Goal: Information Seeking & Learning: Learn about a topic

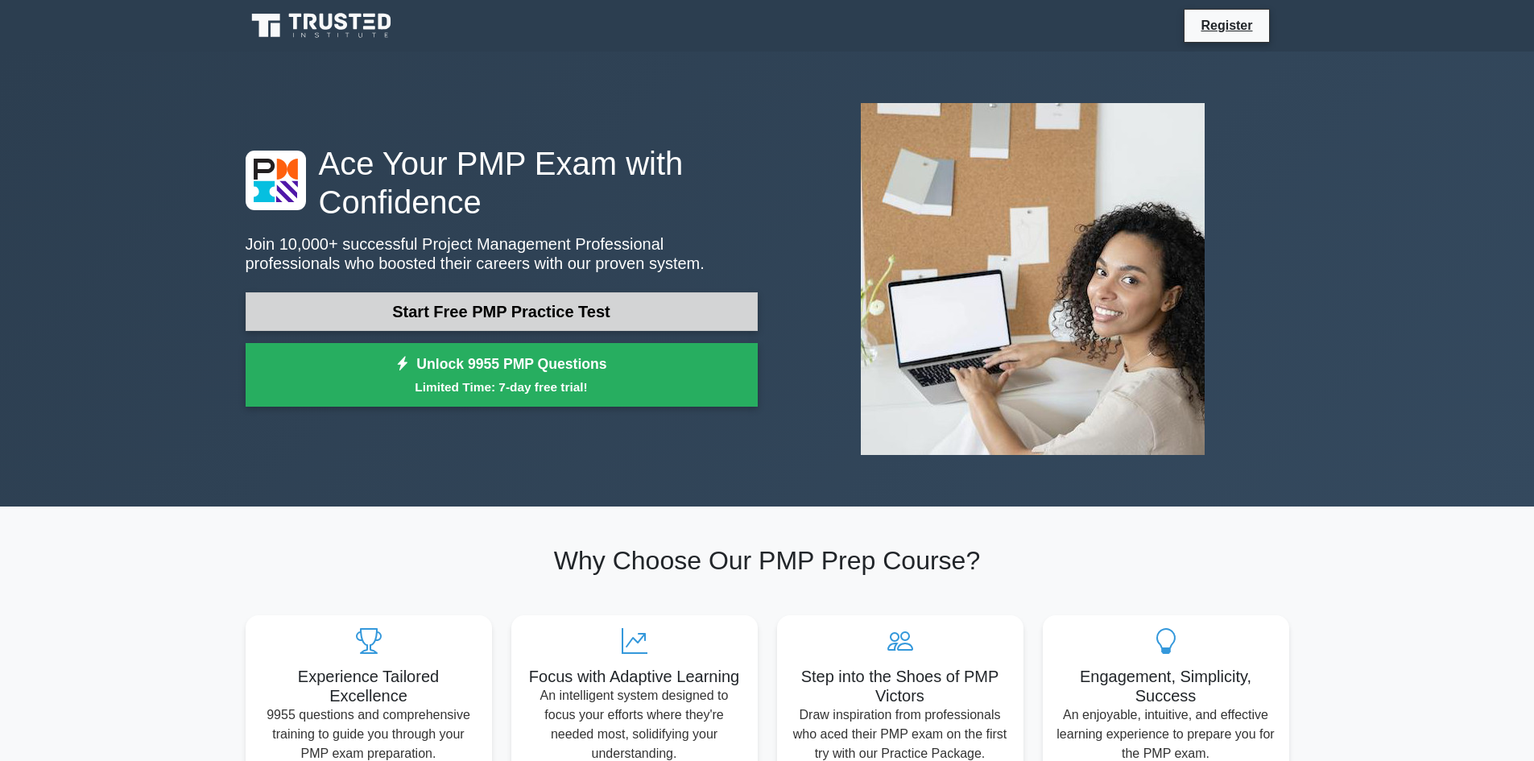
click at [575, 316] on link "Start Free PMP Practice Test" at bounding box center [502, 311] width 512 height 39
click at [529, 321] on link "Start Free PMP Practice Test" at bounding box center [502, 311] width 512 height 39
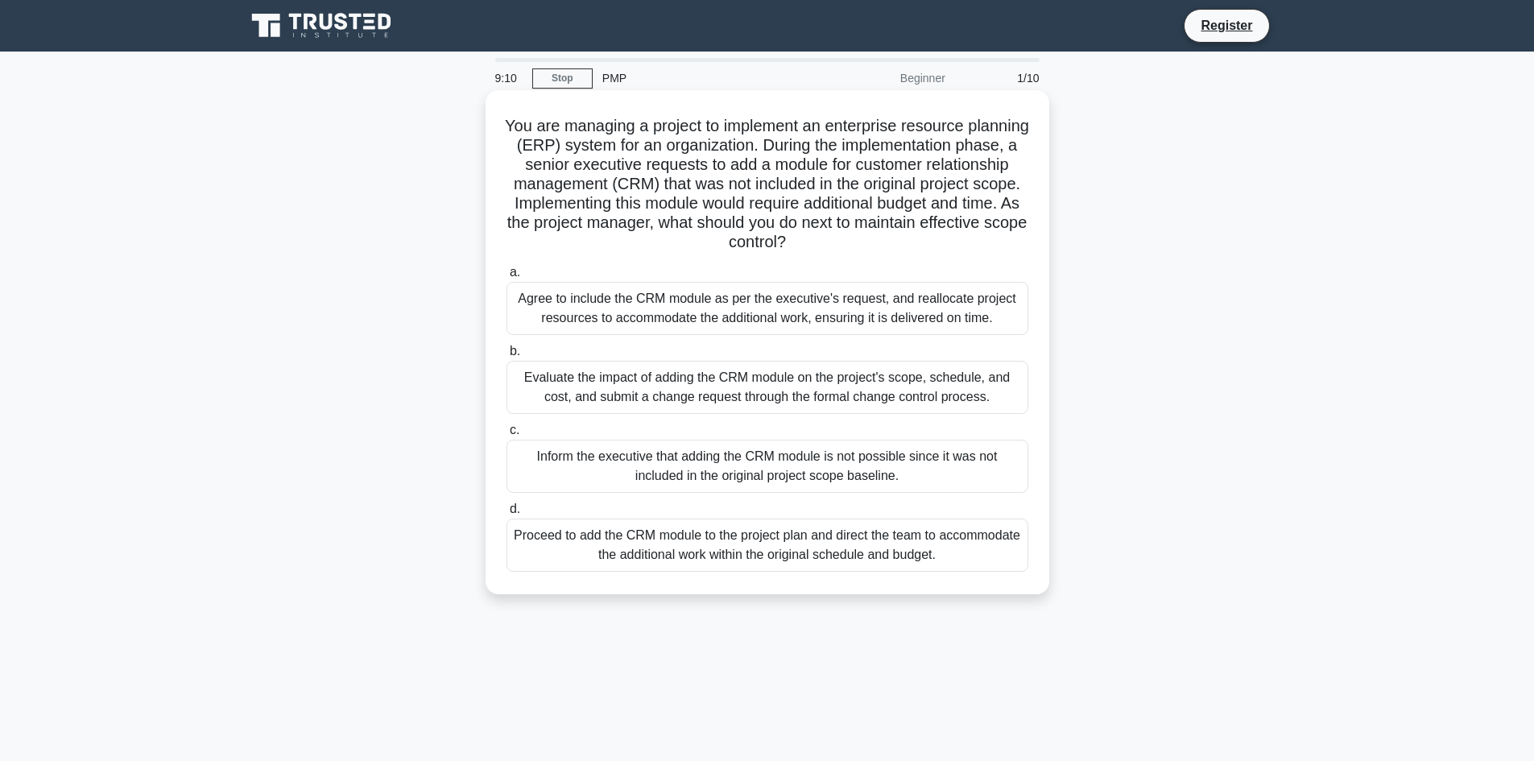
click at [660, 475] on div "Inform the executive that adding the CRM module is not possible since it was no…" at bounding box center [767, 466] width 522 height 53
click at [506, 436] on input "c. Inform the executive that adding the CRM module is not possible since it was…" at bounding box center [506, 430] width 0 height 10
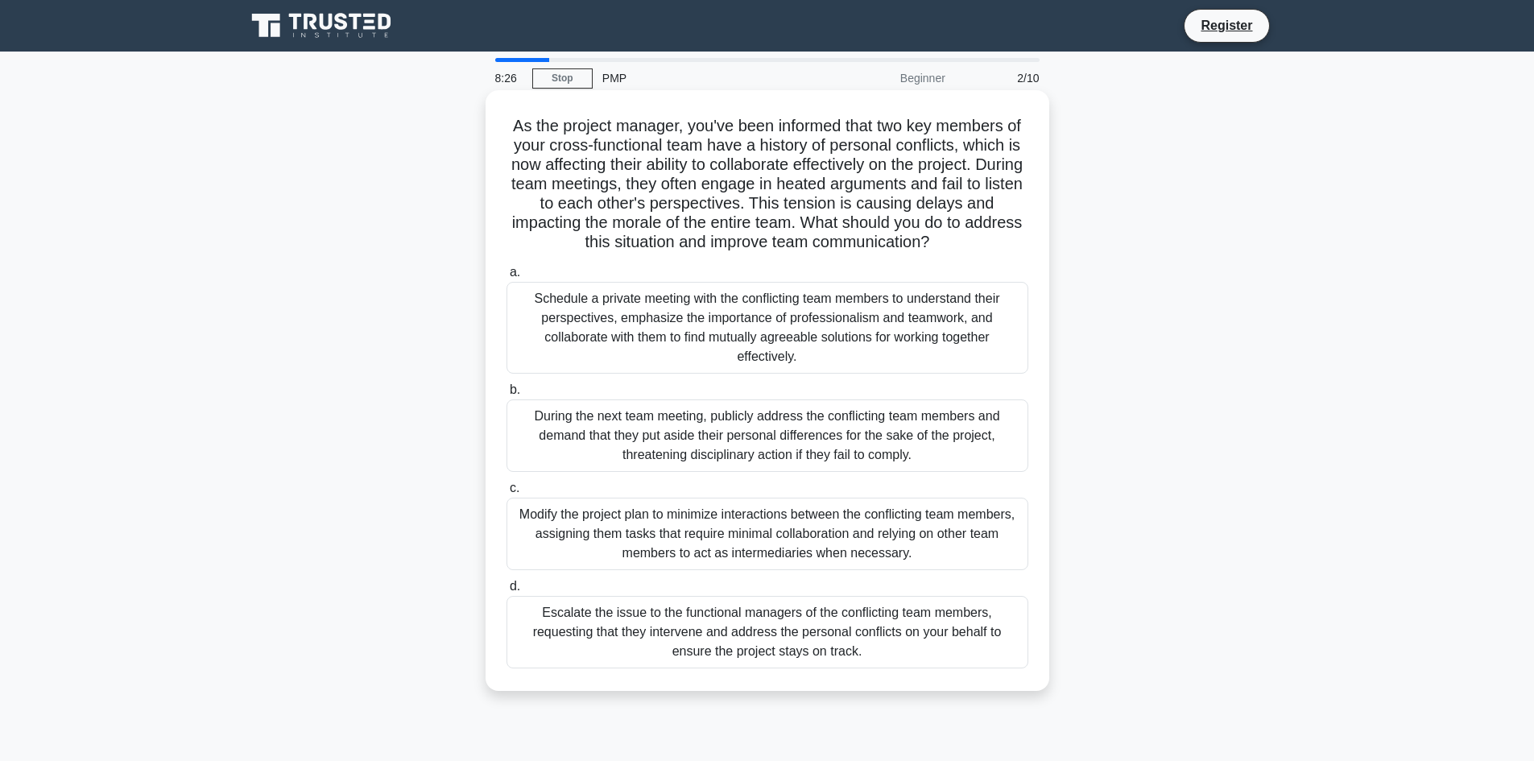
click at [807, 303] on div "Schedule a private meeting with the conflicting team members to understand thei…" at bounding box center [767, 328] width 522 height 92
click at [506, 278] on input "a. Schedule a private meeting with the conflicting team members to understand t…" at bounding box center [506, 272] width 0 height 10
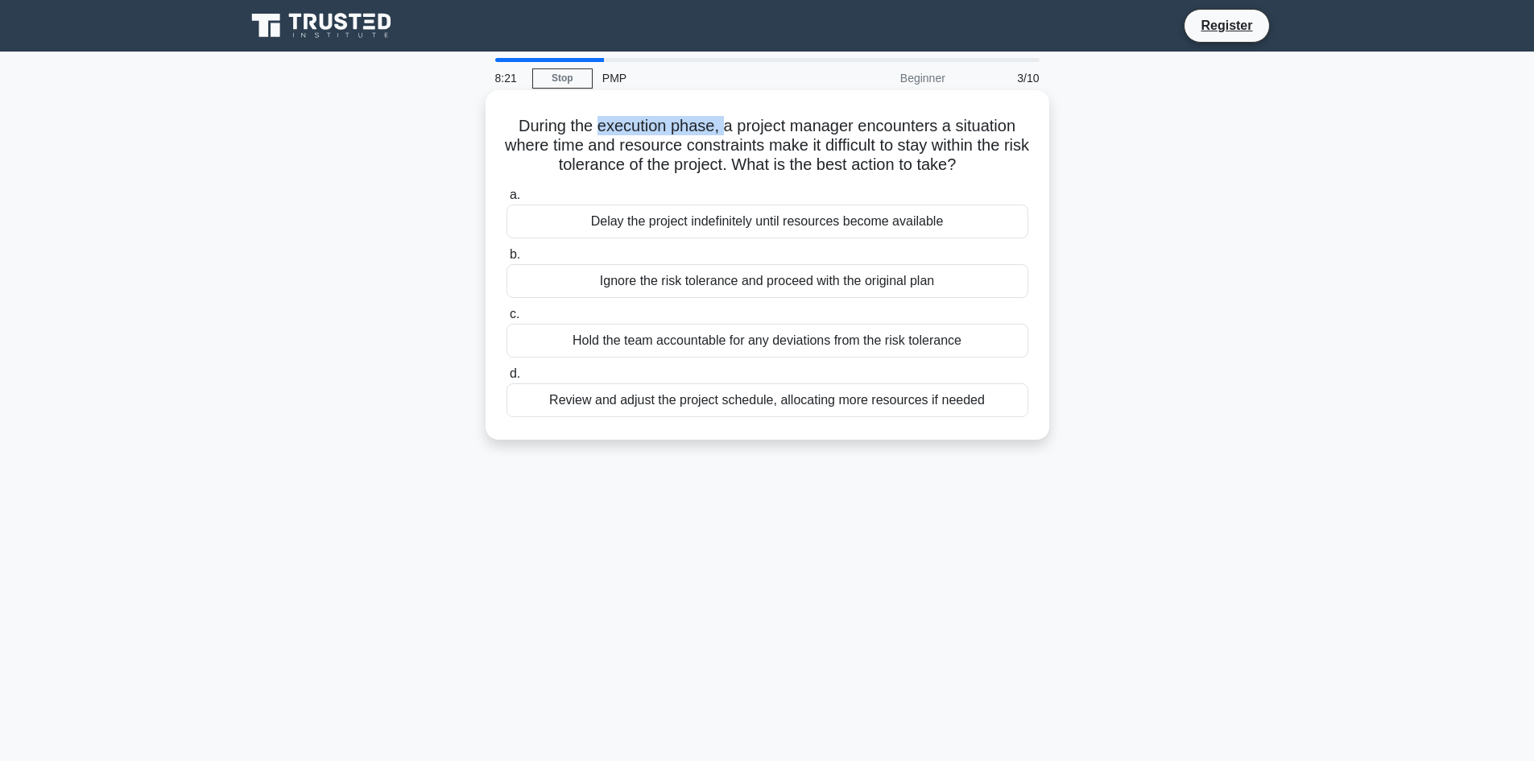
drag, startPoint x: 596, startPoint y: 126, endPoint x: 723, endPoint y: 130, distance: 127.3
click at [723, 130] on h5 "During the execution phase, a project manager encounters a situation where time…" at bounding box center [767, 146] width 525 height 60
click at [572, 147] on h5 "During the execution phase, a project manager encounters a situation where time…" at bounding box center [767, 146] width 525 height 60
click at [670, 147] on h5 "During the execution phase, a project manager encounters a situation where time…" at bounding box center [767, 146] width 525 height 60
click at [867, 403] on div "Review and adjust the project schedule, allocating more resources if needed" at bounding box center [767, 400] width 522 height 34
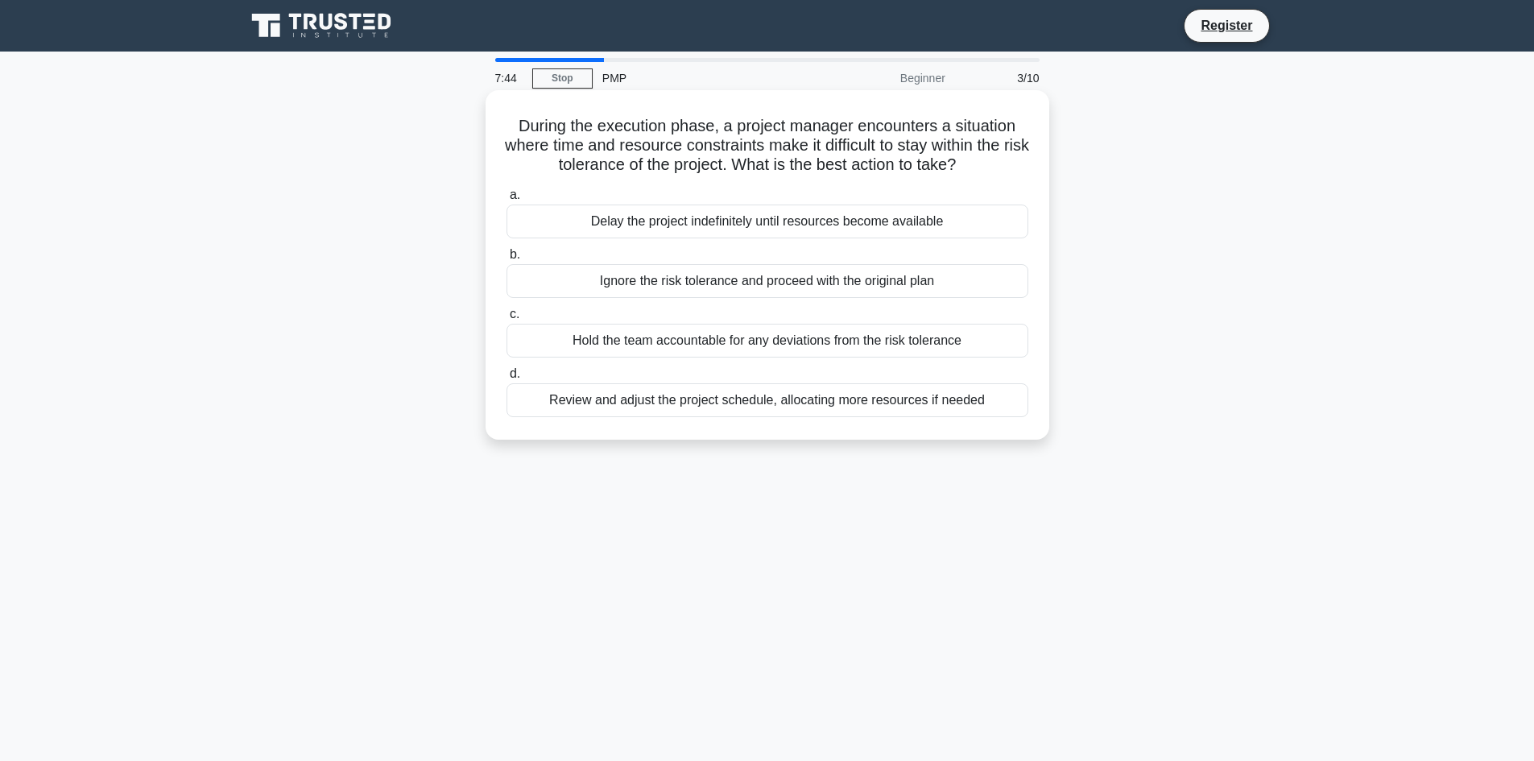
click at [506, 379] on input "d. Review and adjust the project schedule, allocating more resources if needed" at bounding box center [506, 374] width 0 height 10
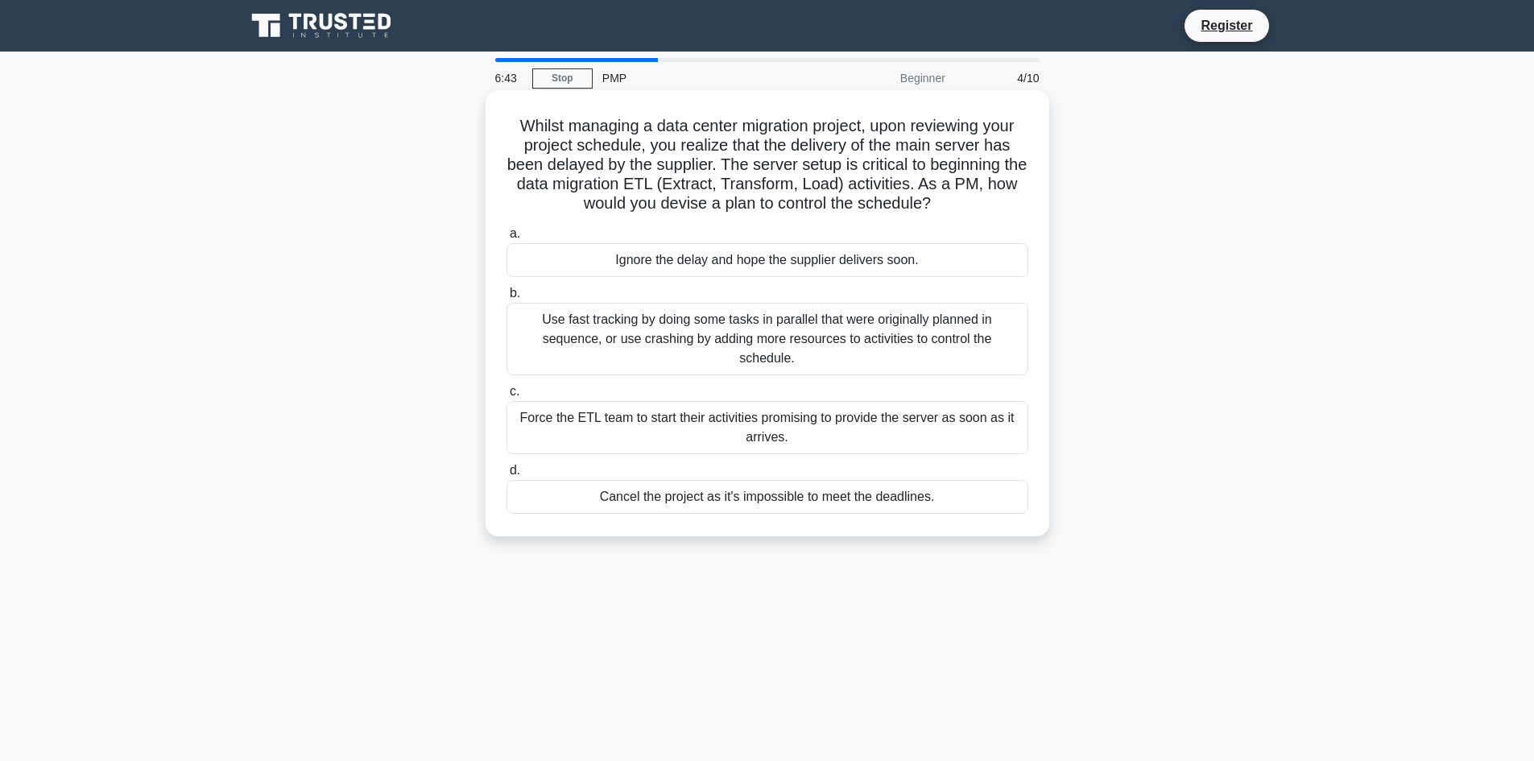
click at [663, 339] on div "Use fast tracking by doing some tasks in parallel that were originally planned …" at bounding box center [767, 339] width 522 height 72
click at [506, 299] on input "b. Use fast tracking by doing some tasks in parallel that were originally plann…" at bounding box center [506, 293] width 0 height 10
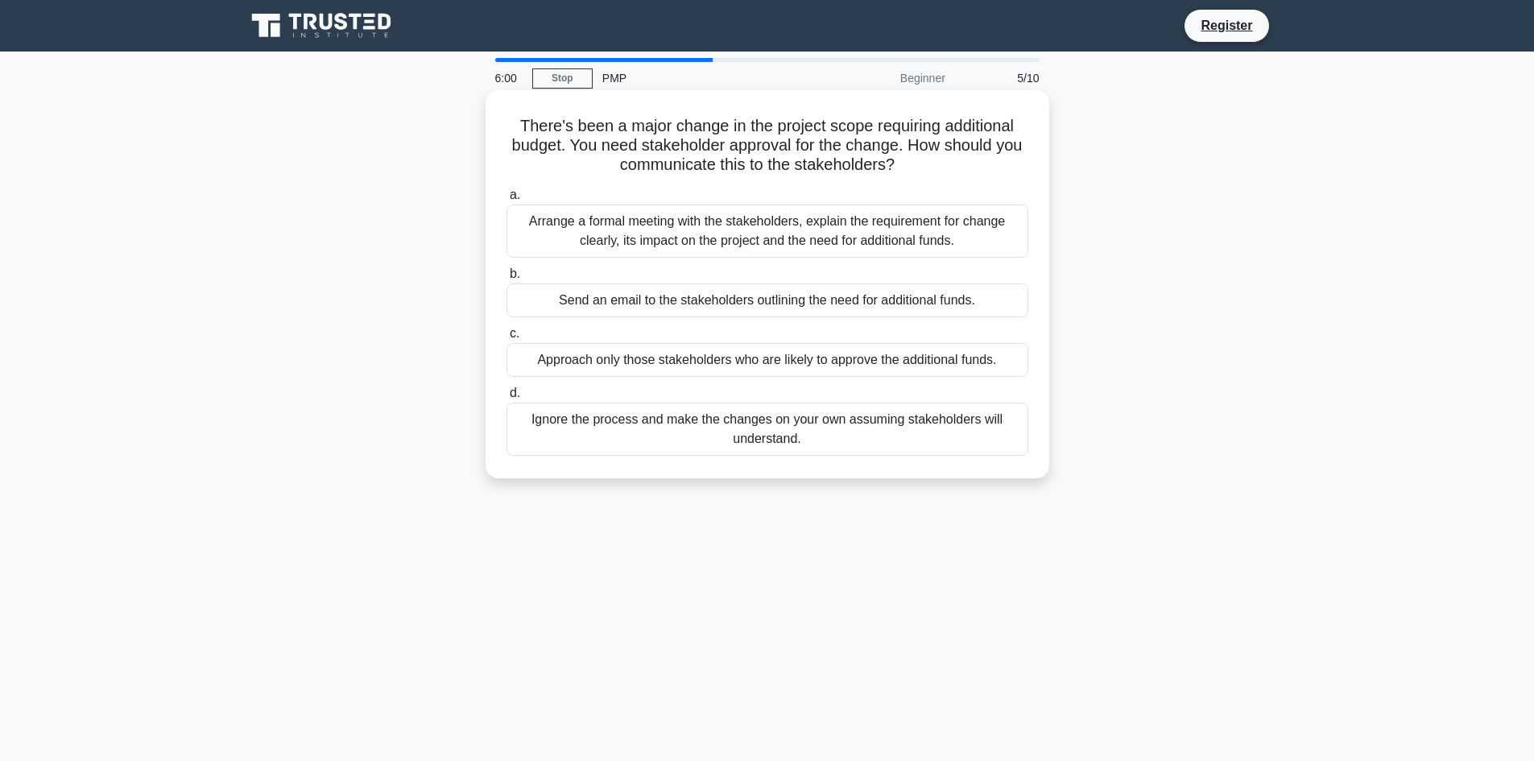
click at [627, 237] on div "Arrange a formal meeting with the stakeholders, explain the requirement for cha…" at bounding box center [767, 230] width 522 height 53
click at [506, 200] on input "a. Arrange a formal meeting with the stakeholders, explain the requirement for …" at bounding box center [506, 195] width 0 height 10
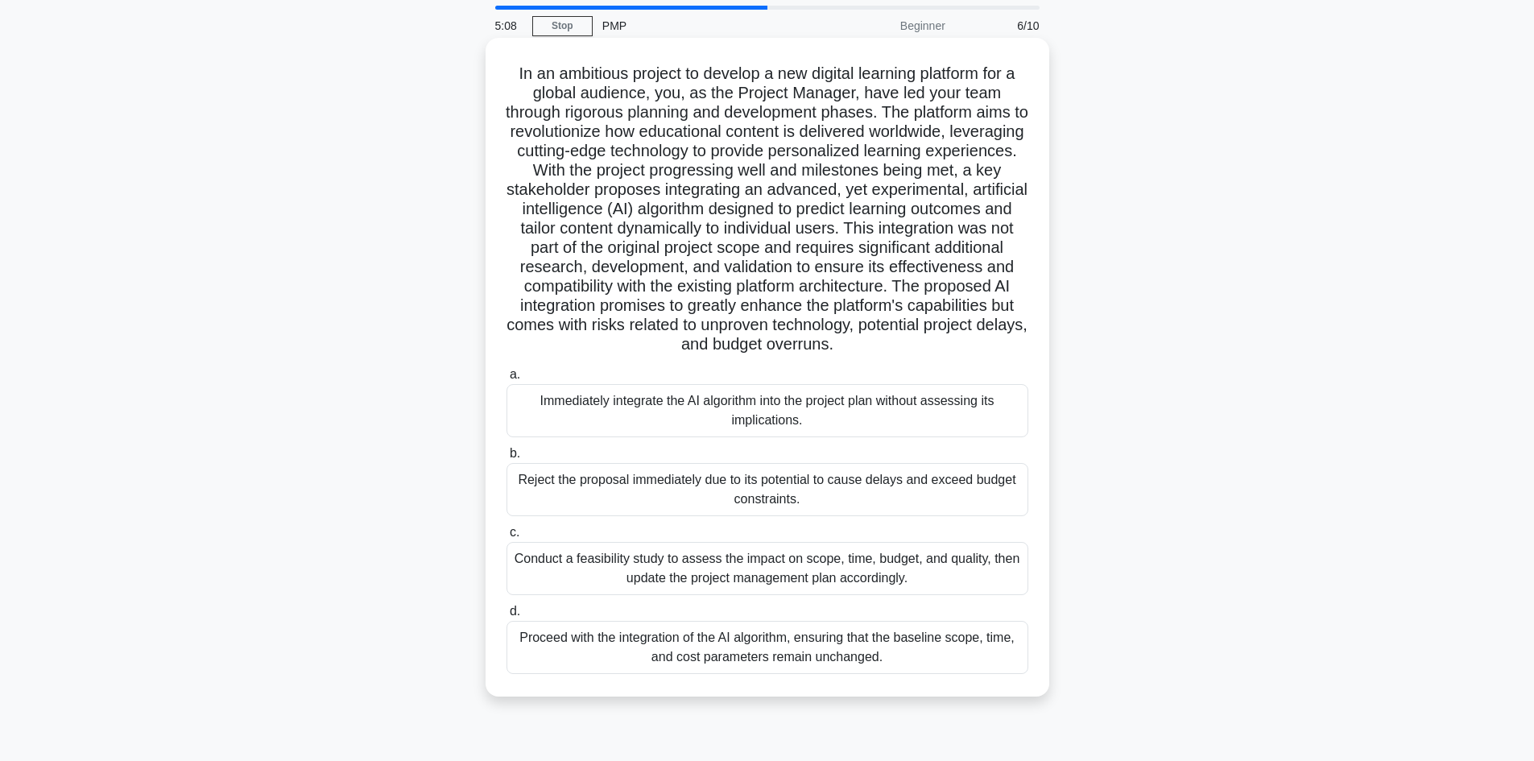
scroll to position [81, 0]
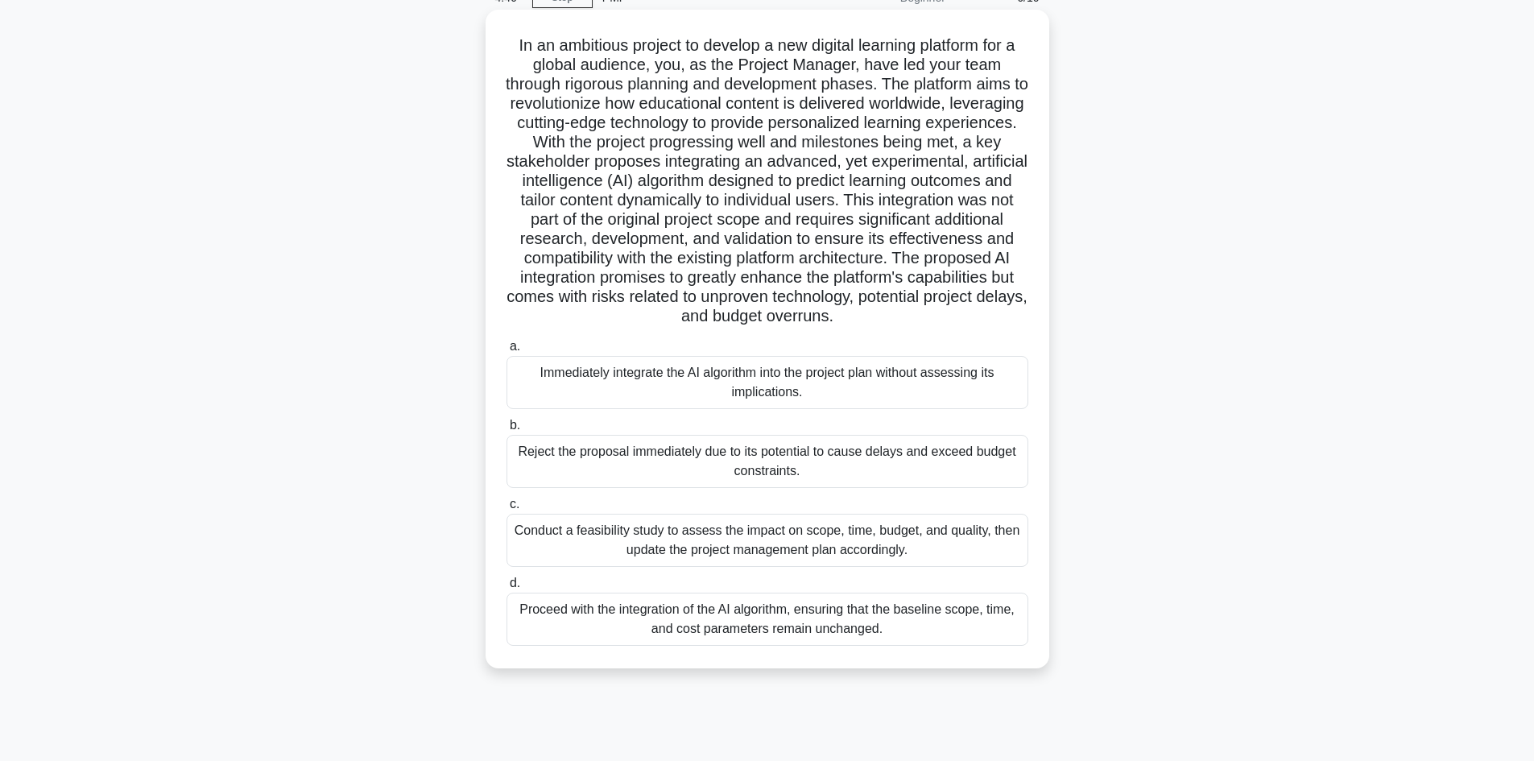
click at [806, 560] on div "Conduct a feasibility study to assess the impact on scope, time, budget, and qu…" at bounding box center [767, 540] width 522 height 53
click at [506, 510] on input "c. Conduct a feasibility study to assess the impact on scope, time, budget, and…" at bounding box center [506, 504] width 0 height 10
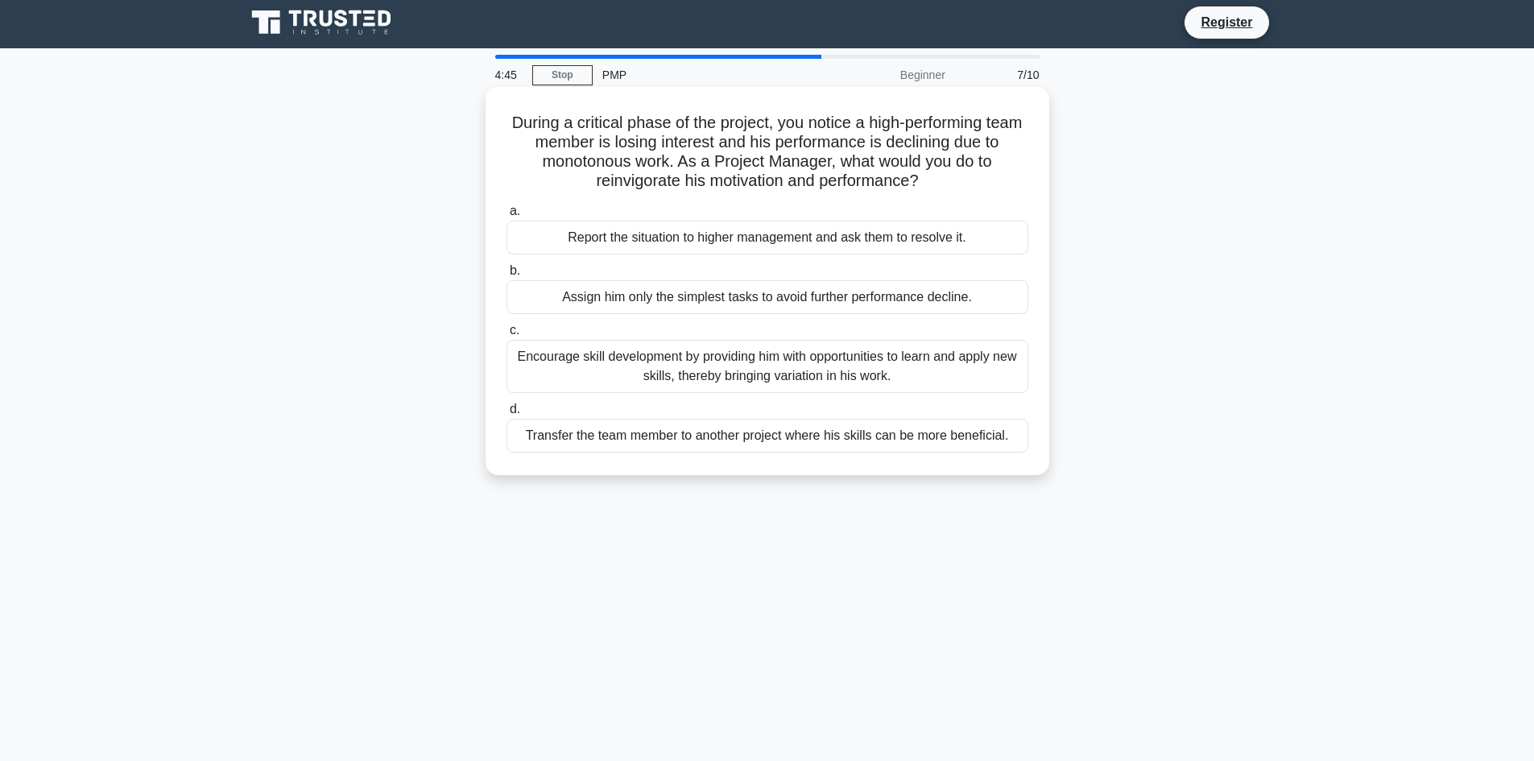
scroll to position [0, 0]
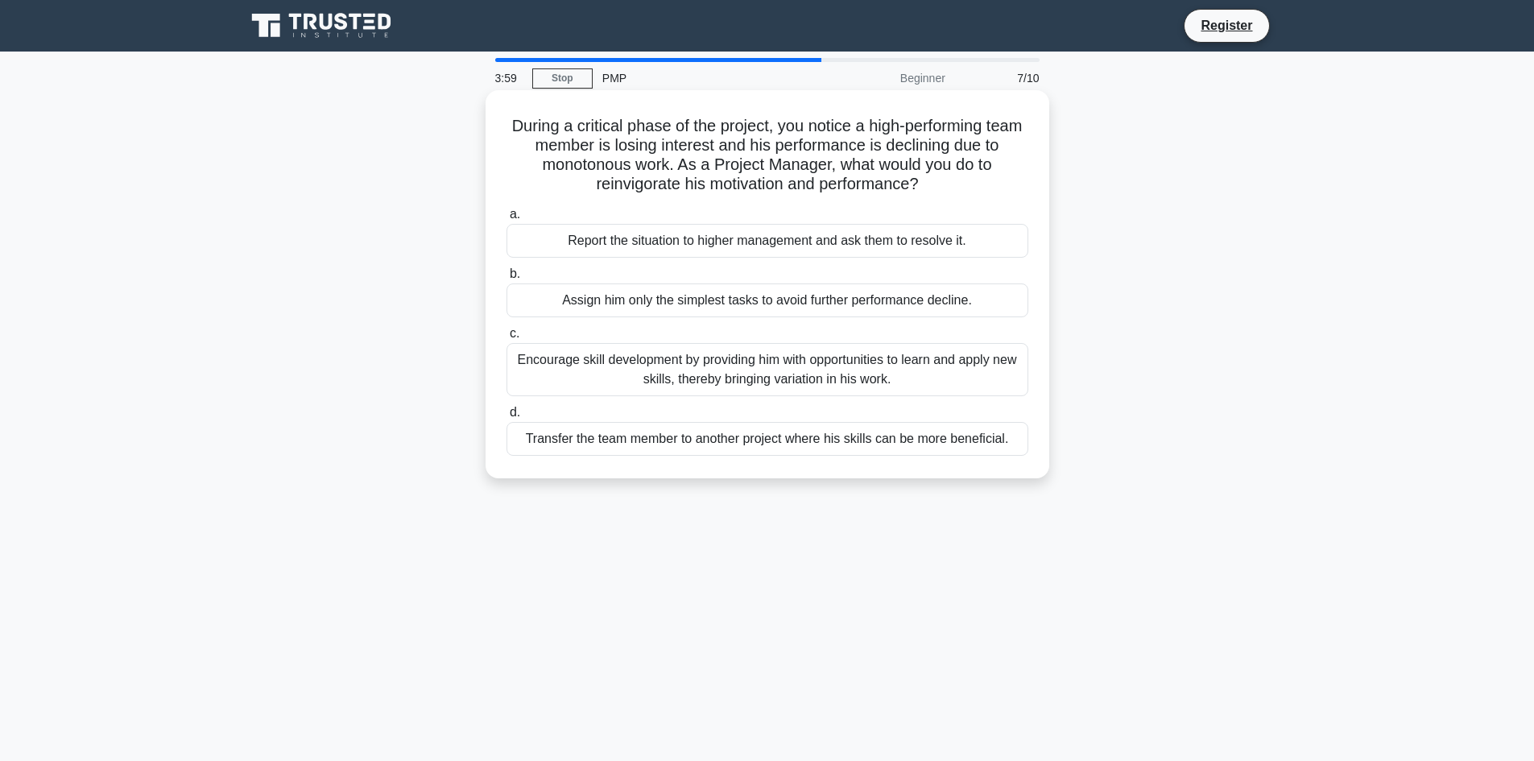
click at [770, 376] on div "Encourage skill development by providing him with opportunities to learn and ap…" at bounding box center [767, 369] width 522 height 53
click at [506, 339] on input "c. Encourage skill development by providing him with opportunities to learn and…" at bounding box center [506, 333] width 0 height 10
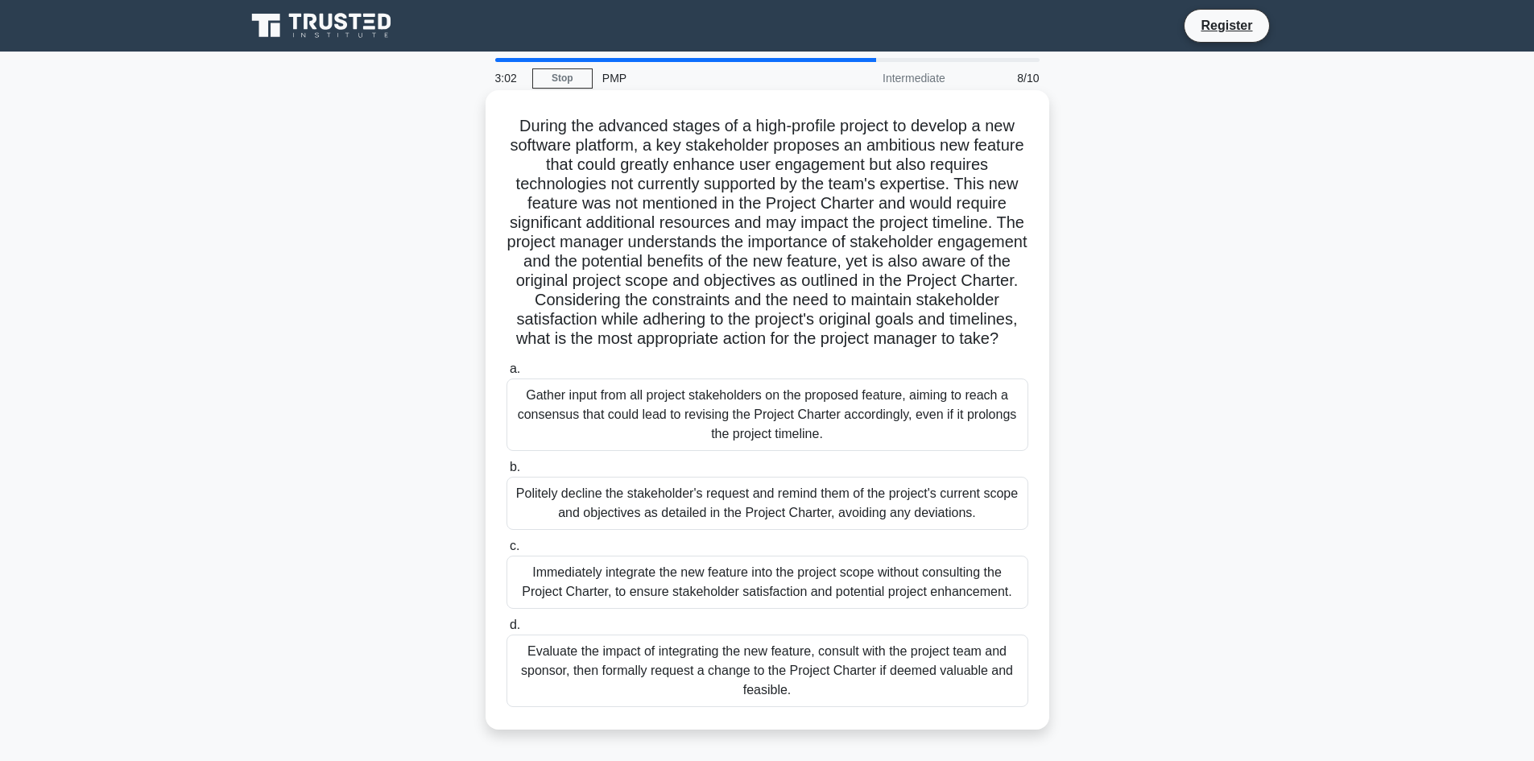
click at [704, 678] on div "Evaluate the impact of integrating the new feature, consult with the project te…" at bounding box center [767, 670] width 522 height 72
click at [506, 630] on input "d. Evaluate the impact of integrating the new feature, consult with the project…" at bounding box center [506, 625] width 0 height 10
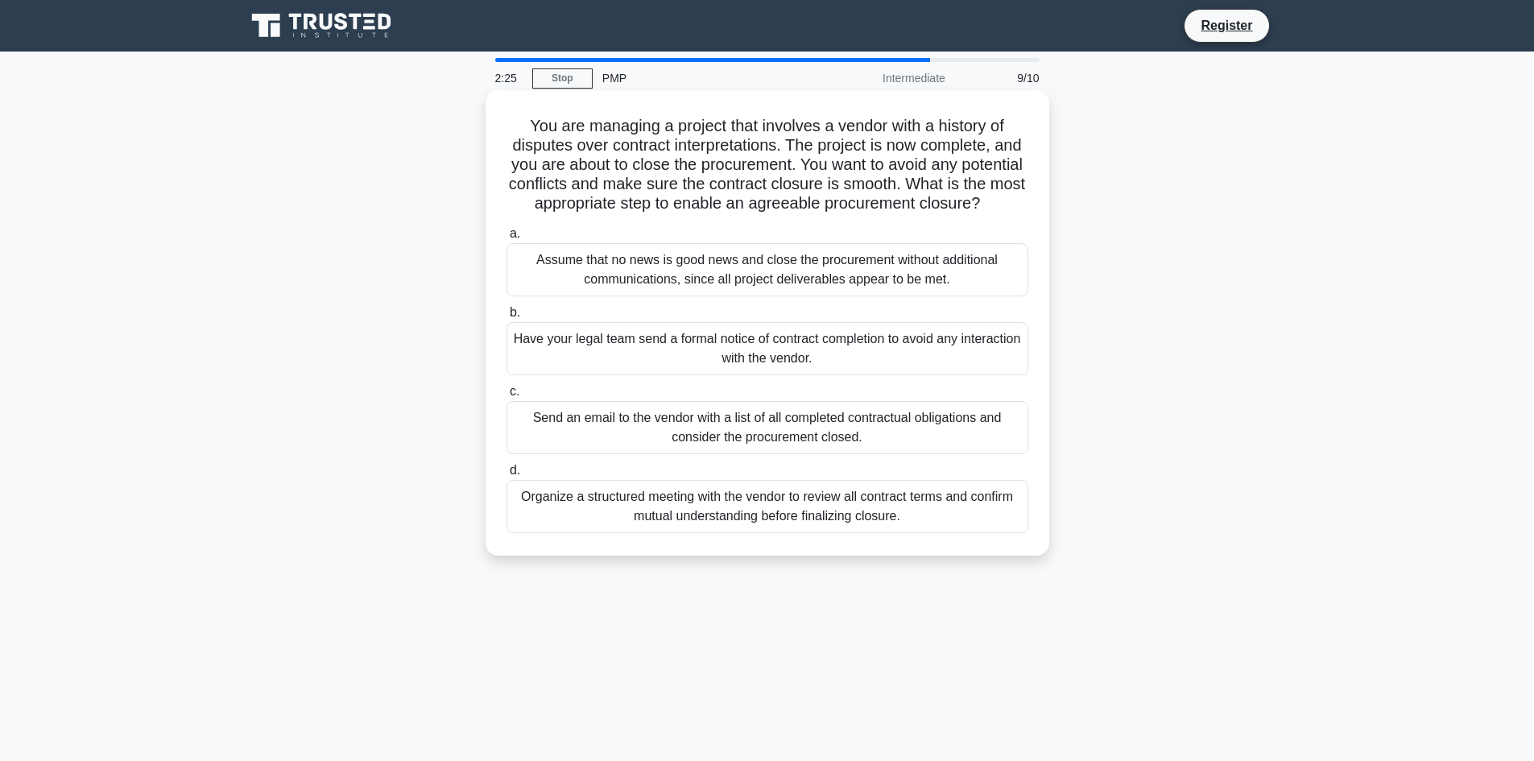
click at [785, 527] on div "Organize a structured meeting with the vendor to review all contract terms and …" at bounding box center [767, 506] width 522 height 53
click at [506, 476] on input "d. Organize a structured meeting with the vendor to review all contract terms a…" at bounding box center [506, 470] width 0 height 10
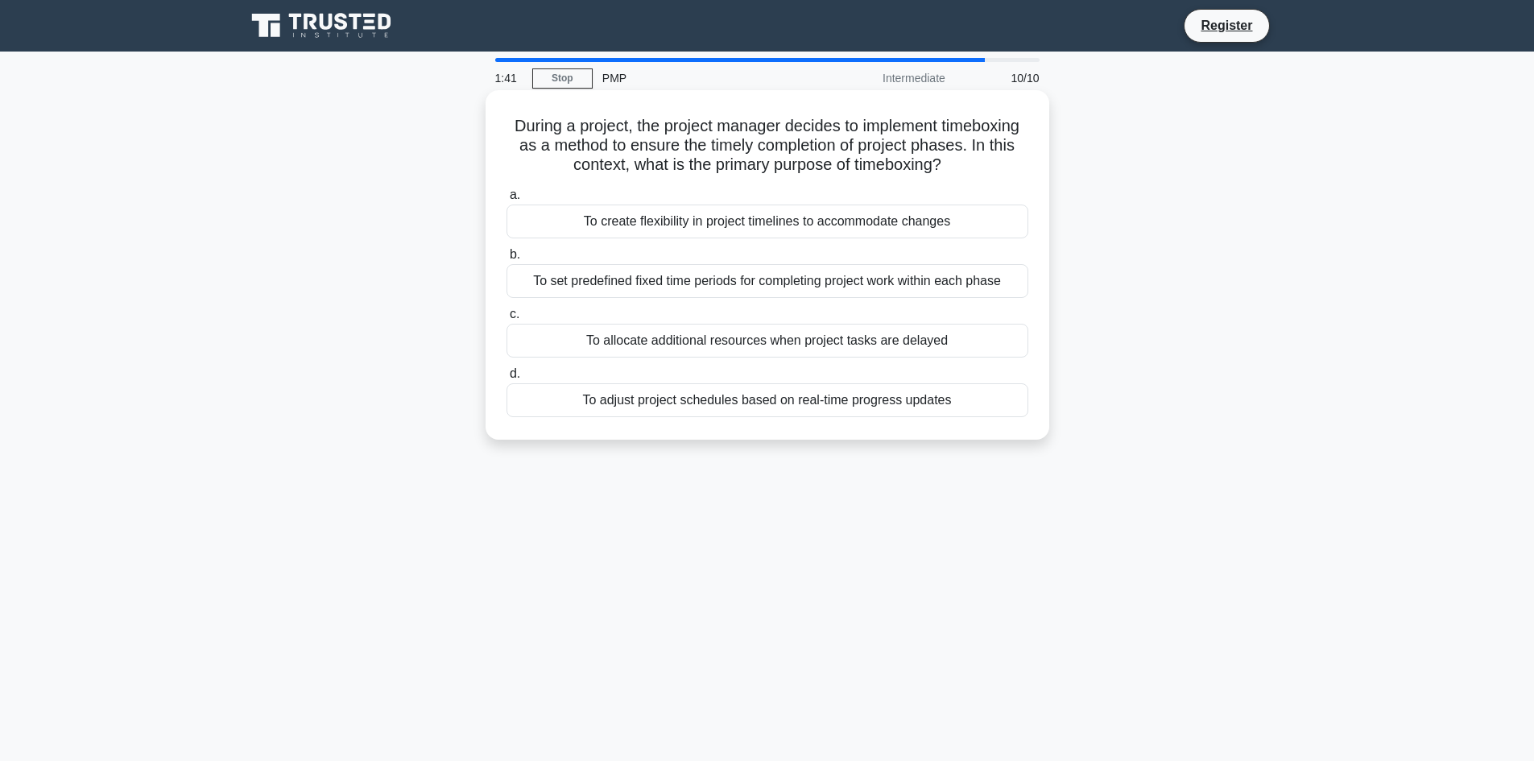
click at [908, 407] on div "To adjust project schedules based on real-time progress updates" at bounding box center [767, 400] width 522 height 34
click at [506, 379] on input "d. To adjust project schedules based on real-time progress updates" at bounding box center [506, 374] width 0 height 10
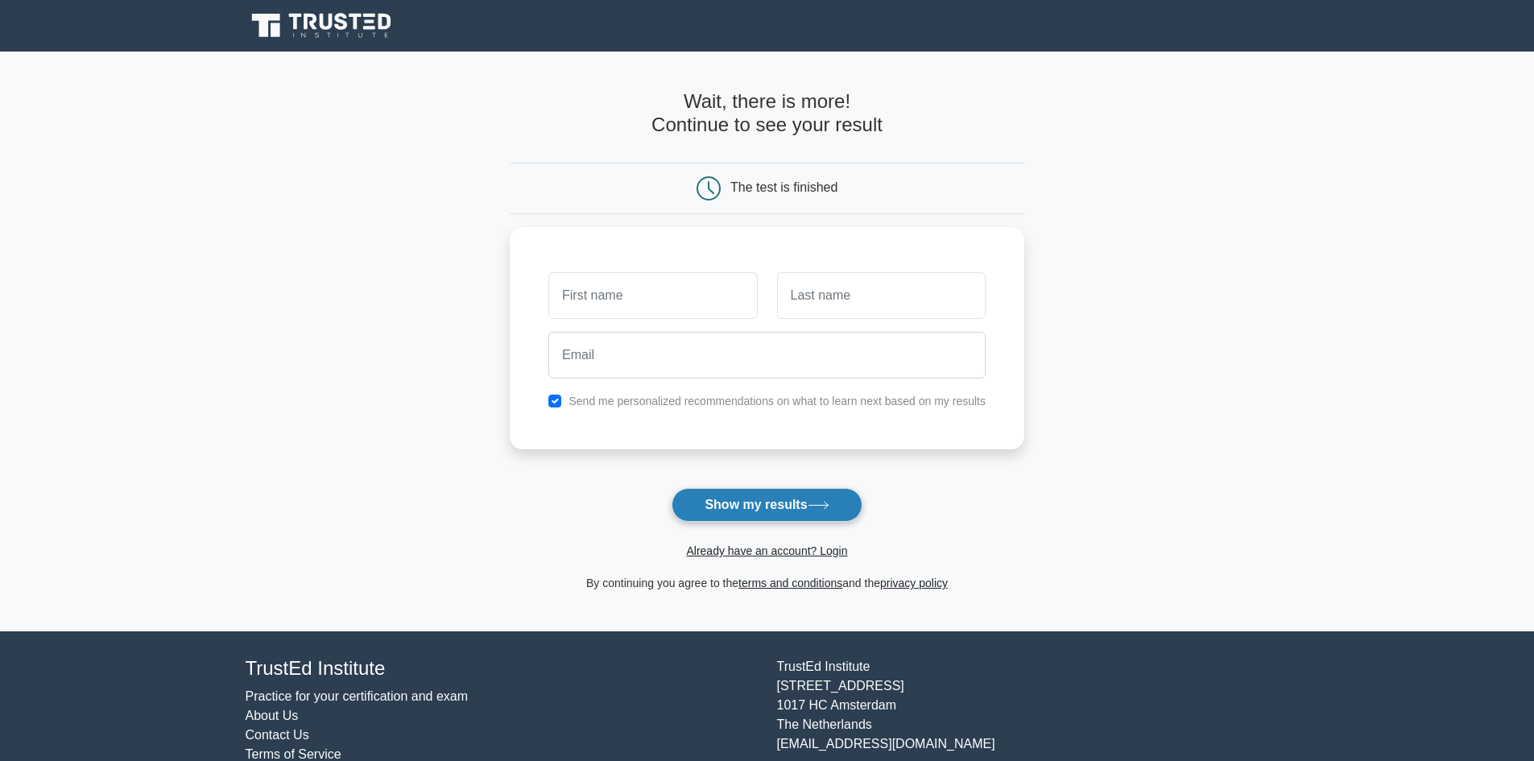
click at [750, 511] on button "Show my results" at bounding box center [766, 505] width 190 height 34
click at [671, 304] on input "text" at bounding box center [652, 291] width 209 height 47
type input "A"
click at [825, 308] on input "text" at bounding box center [881, 291] width 209 height 47
type input "a"
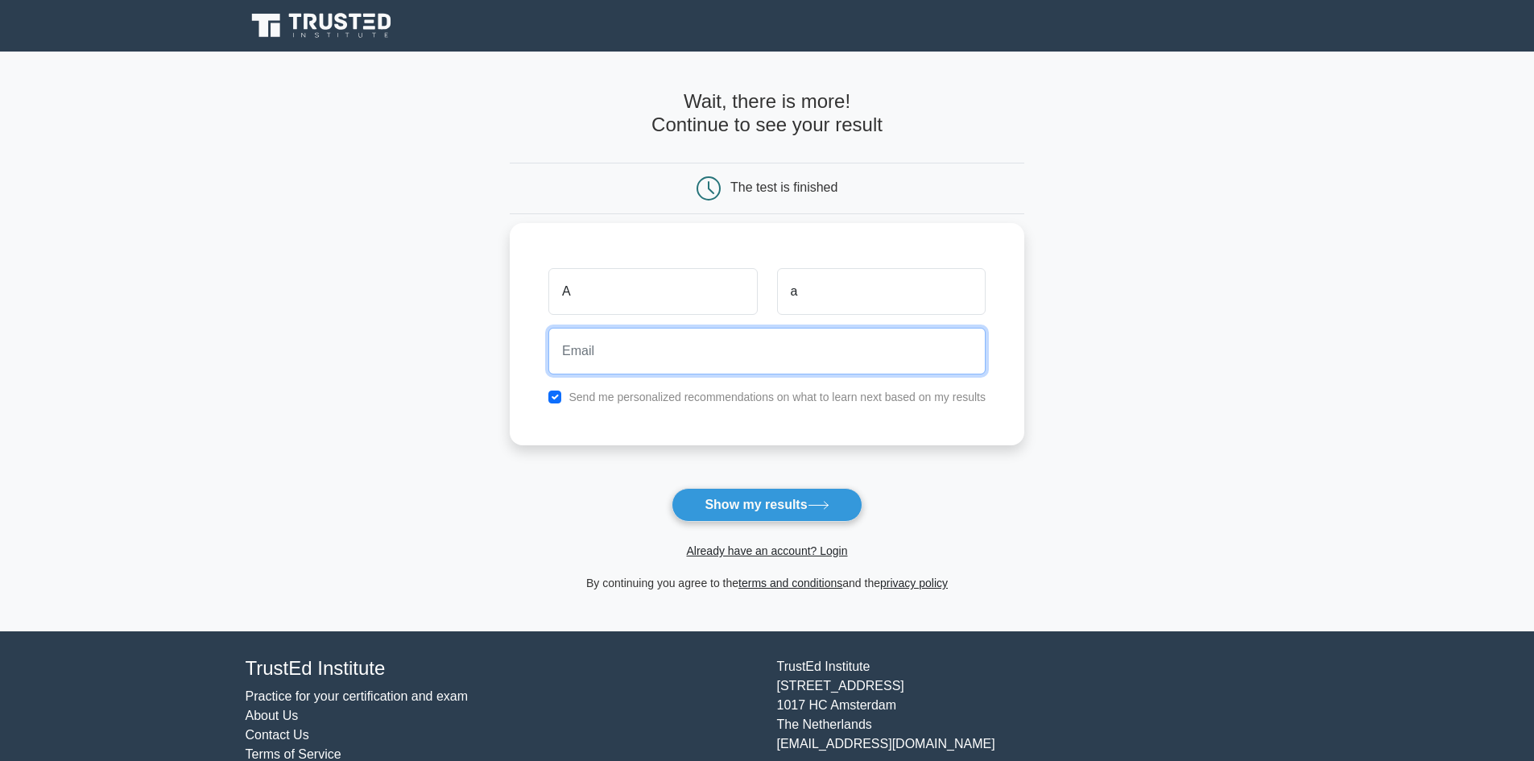
click at [758, 342] on input "email" at bounding box center [766, 351] width 437 height 47
click at [568, 395] on div "Send me personalized recommendations on what to learn next based on my results" at bounding box center [767, 396] width 456 height 19
click at [556, 395] on input "checkbox" at bounding box center [554, 396] width 13 height 13
checkbox input "false"
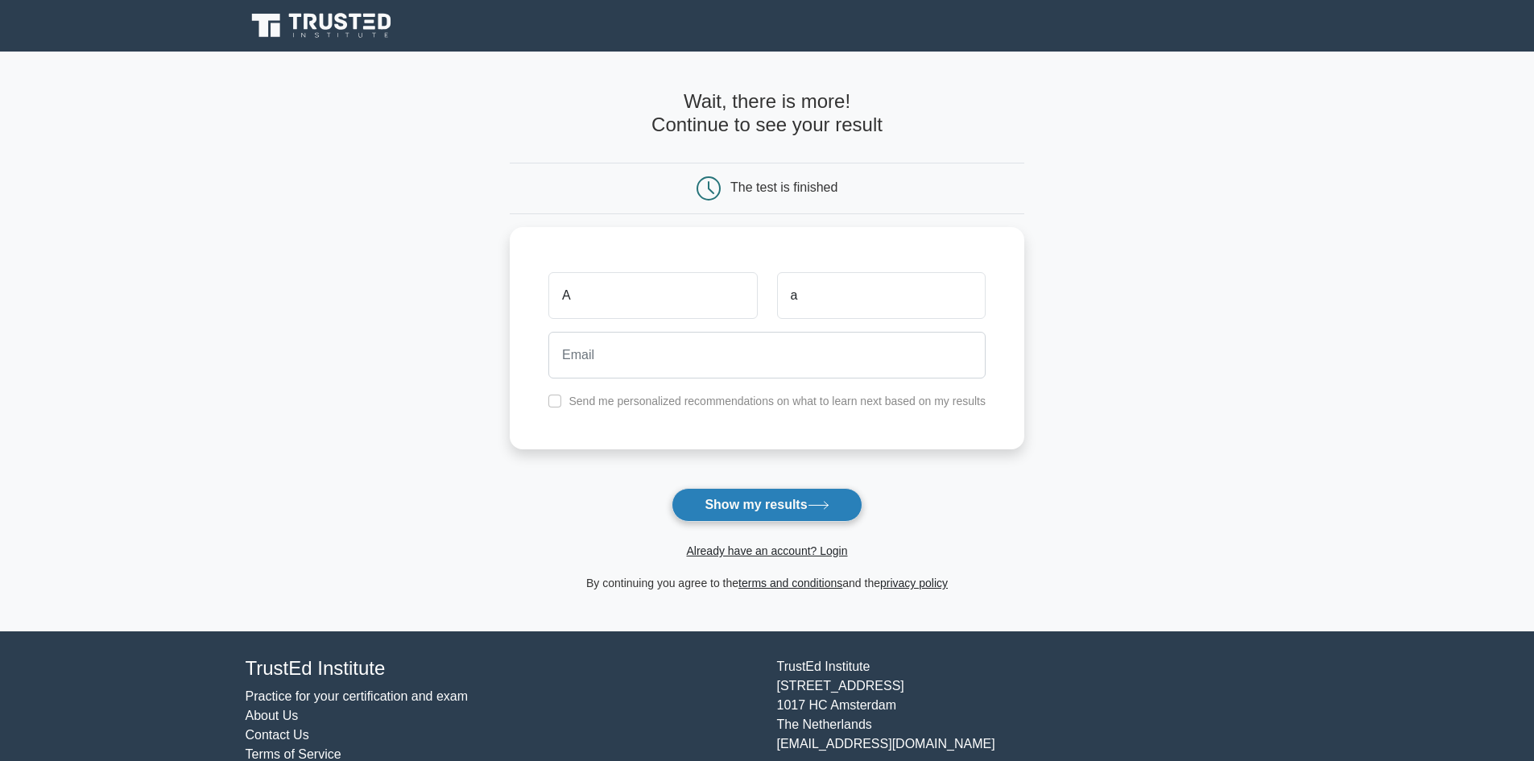
click at [795, 513] on button "Show my results" at bounding box center [766, 505] width 190 height 34
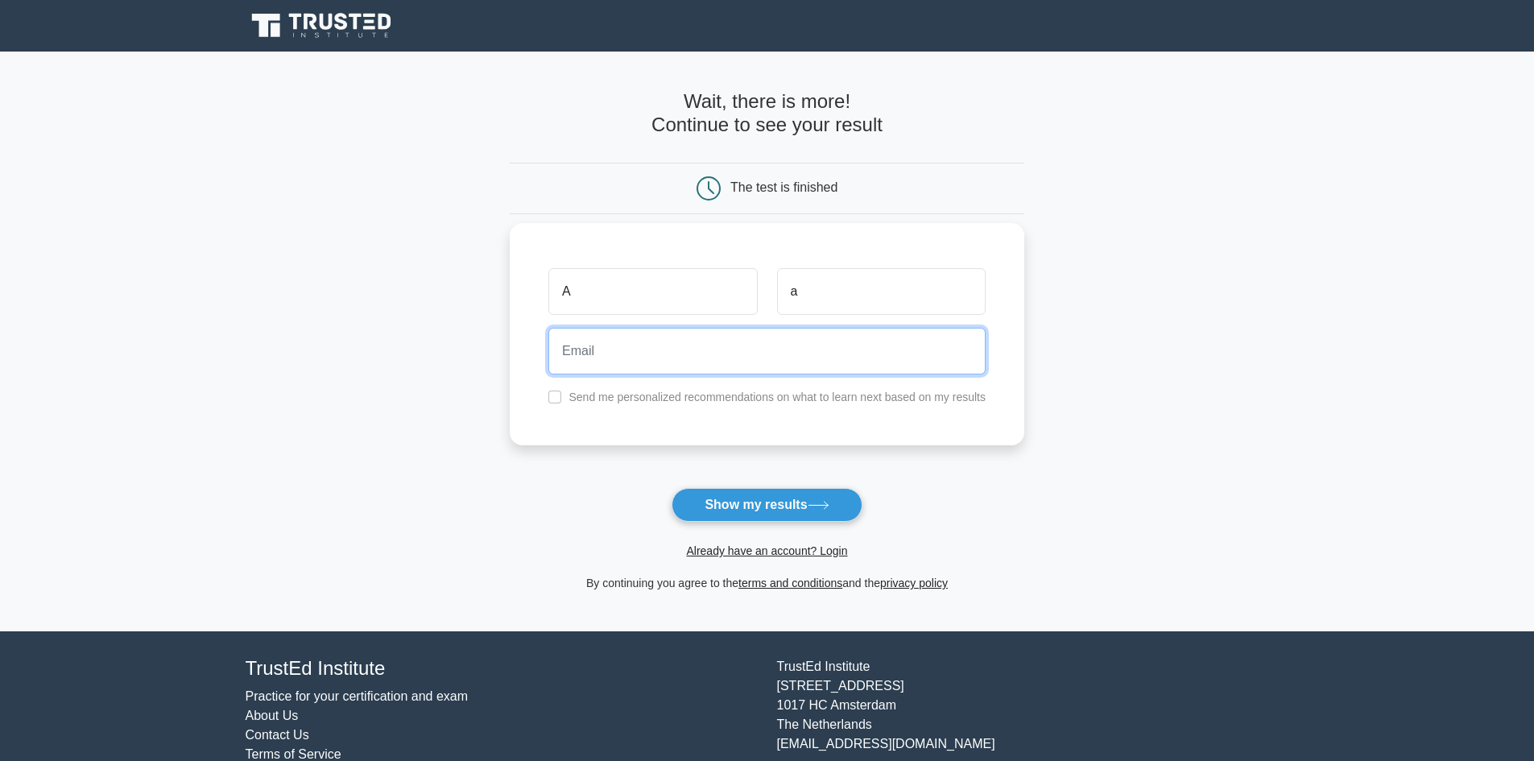
click at [621, 354] on input "email" at bounding box center [766, 351] width 437 height 47
type input "a"
type input "pricipessa-0a0@hotmail.com"
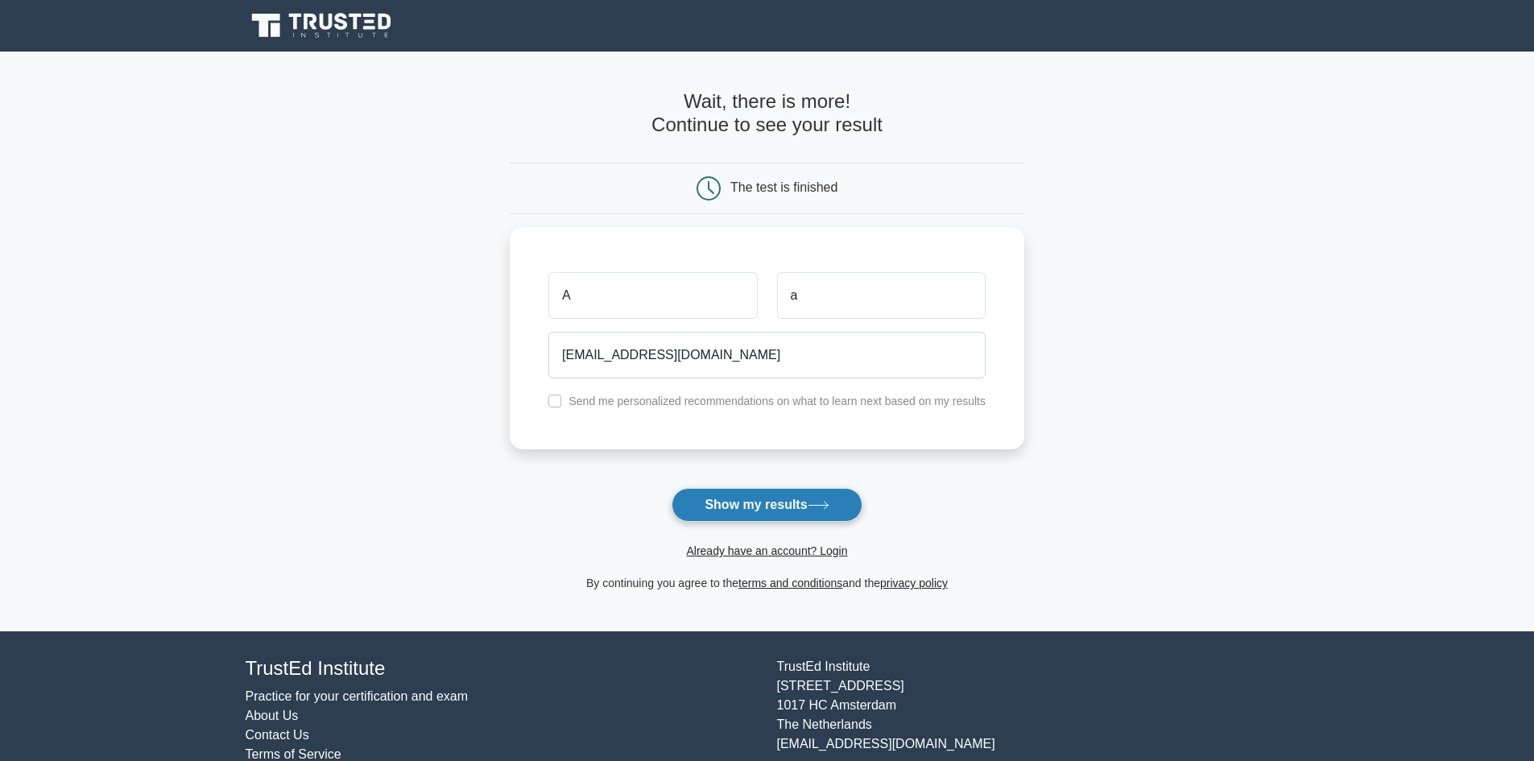
click at [735, 501] on button "Show my results" at bounding box center [766, 505] width 190 height 34
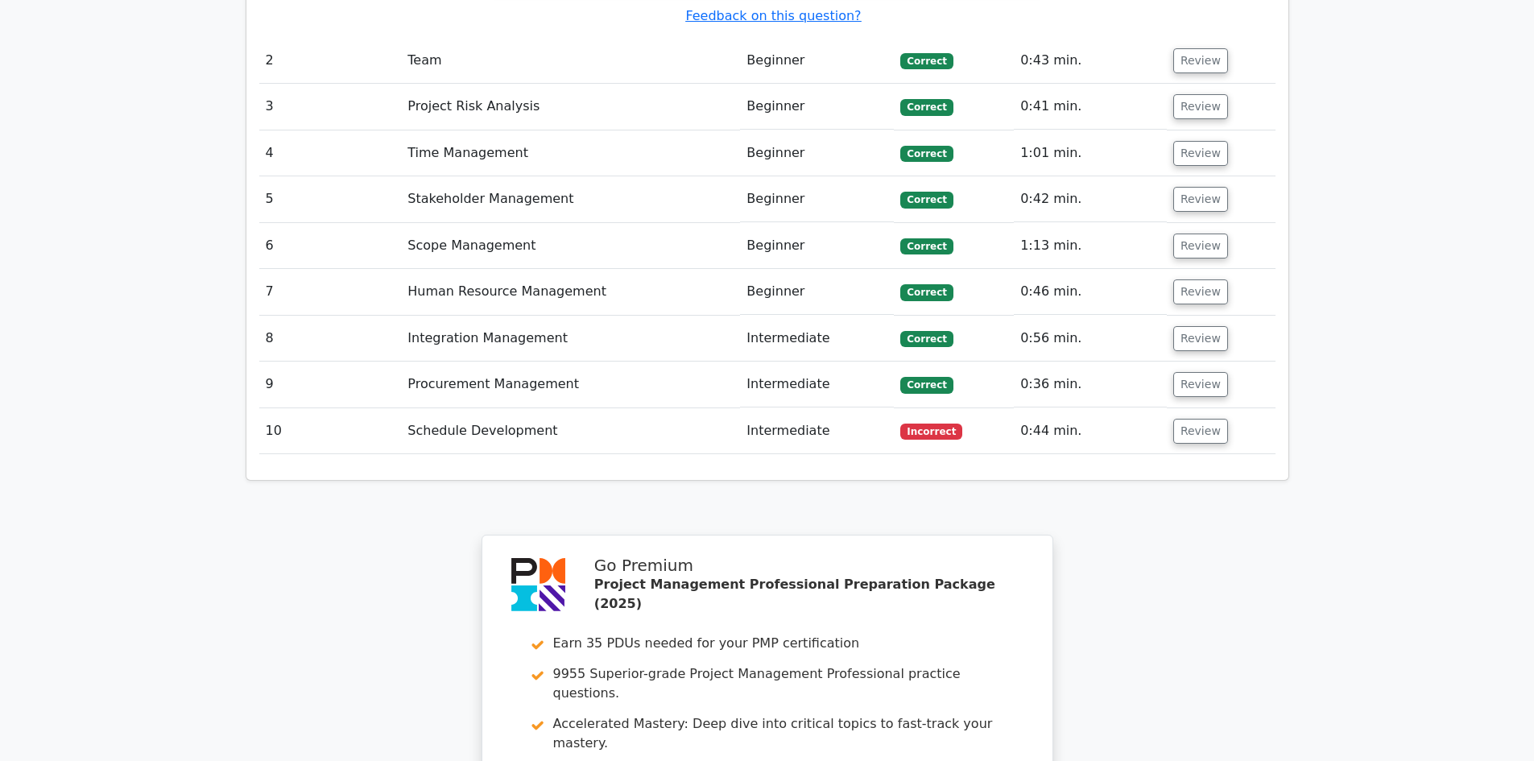
scroll to position [2740, 0]
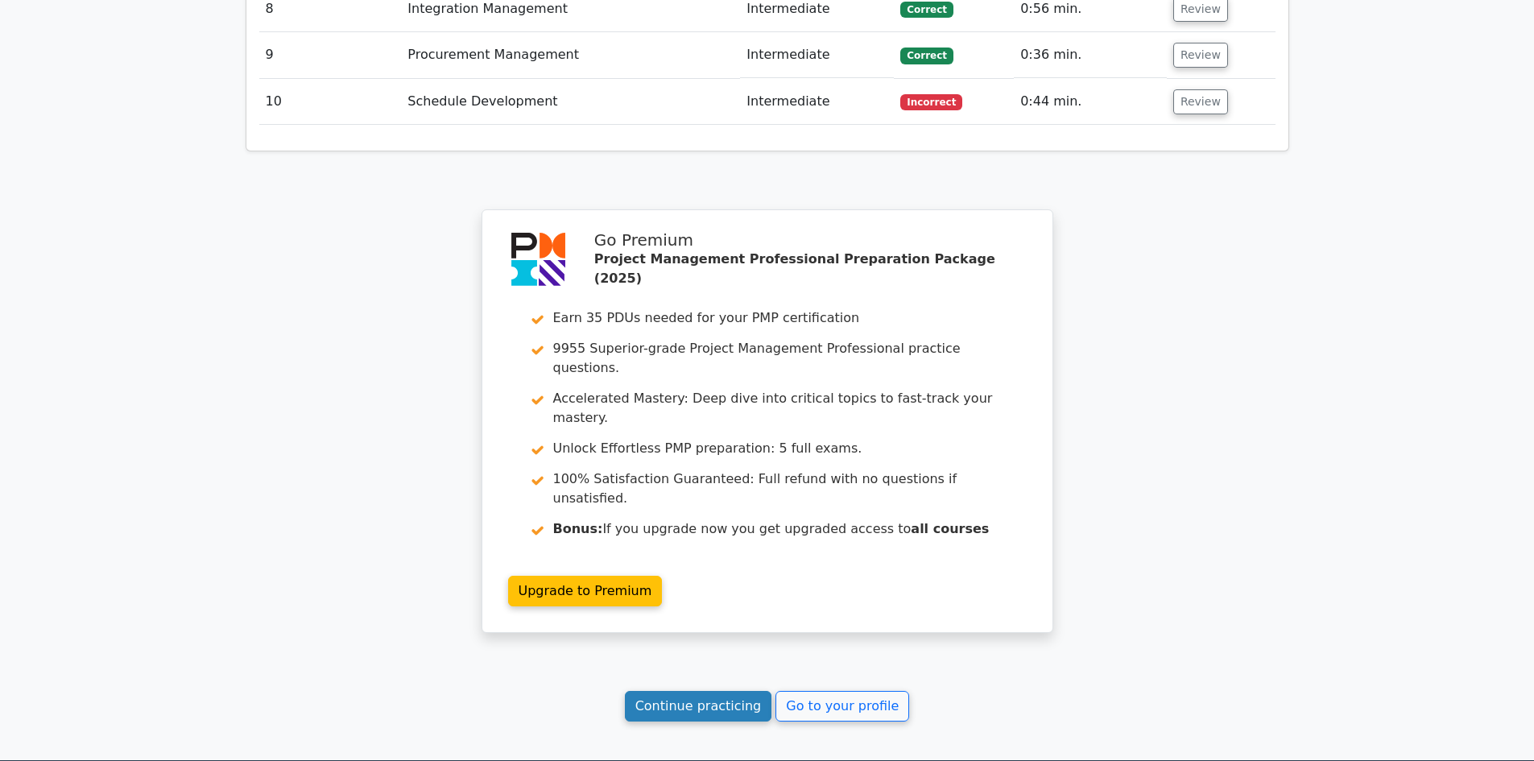
click at [692, 691] on link "Continue practicing" at bounding box center [698, 706] width 147 height 31
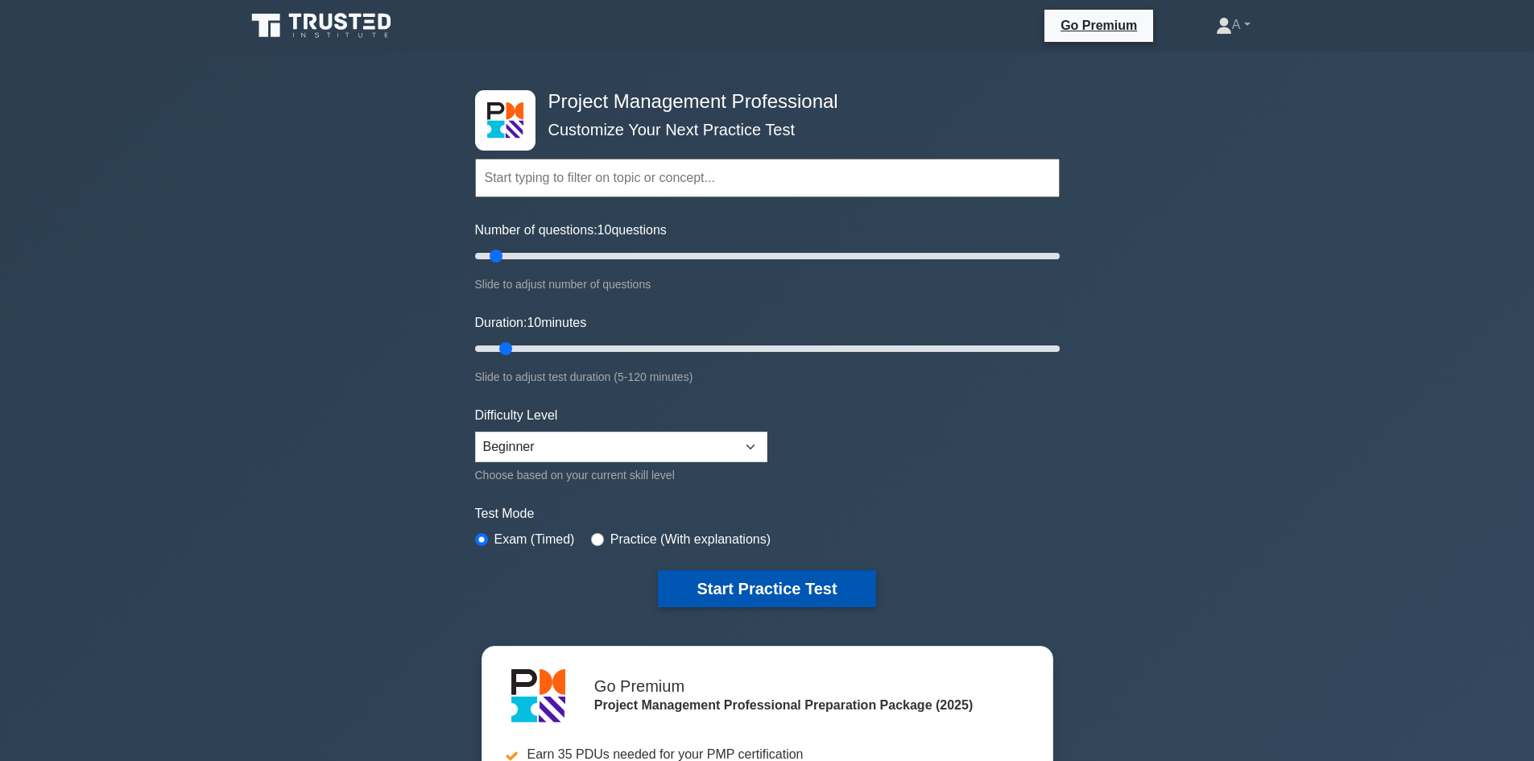
click at [770, 588] on button "Start Practice Test" at bounding box center [766, 588] width 217 height 37
click at [795, 601] on button "Start Practice Test" at bounding box center [766, 588] width 217 height 37
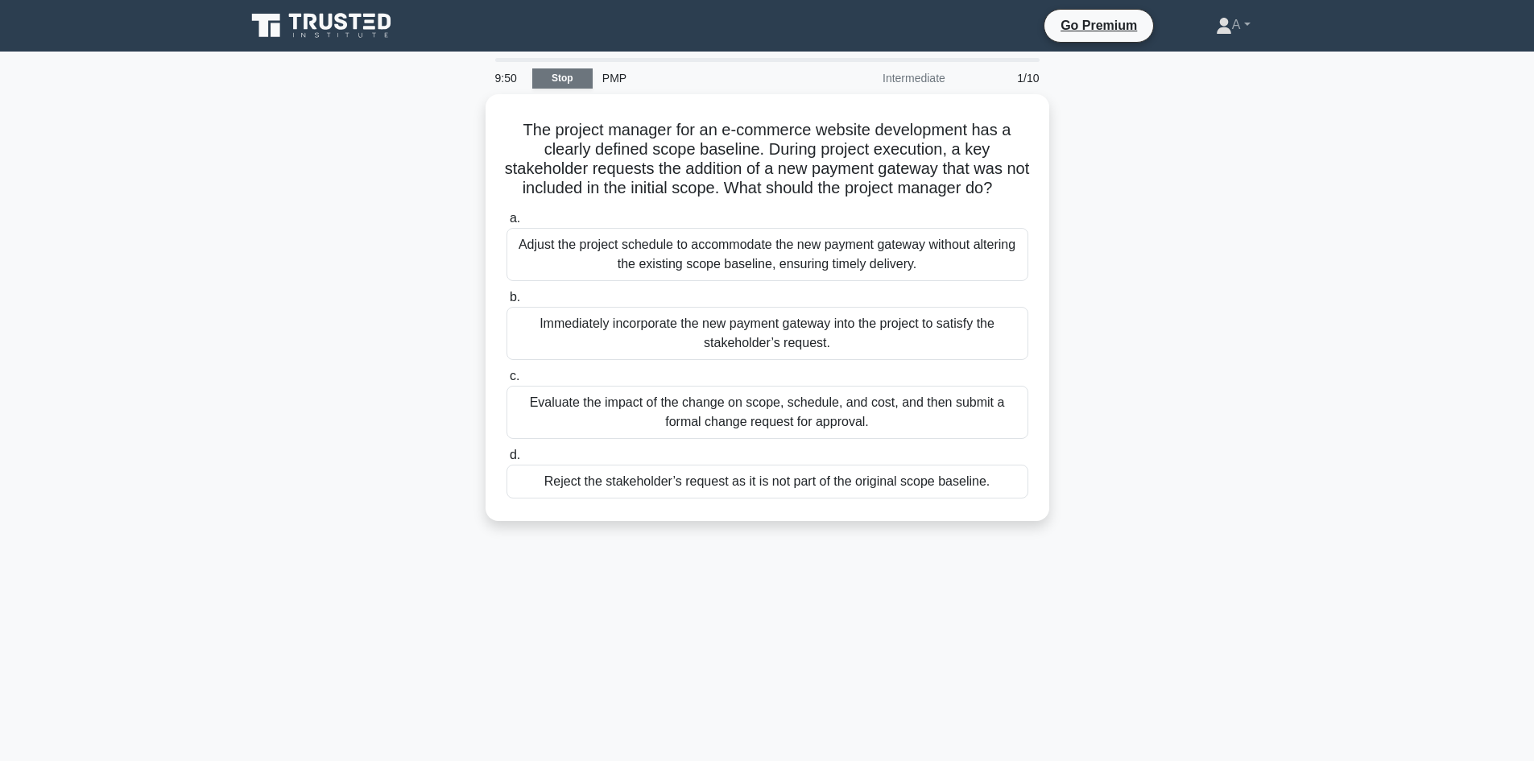
click at [549, 79] on link "Stop" at bounding box center [562, 78] width 60 height 20
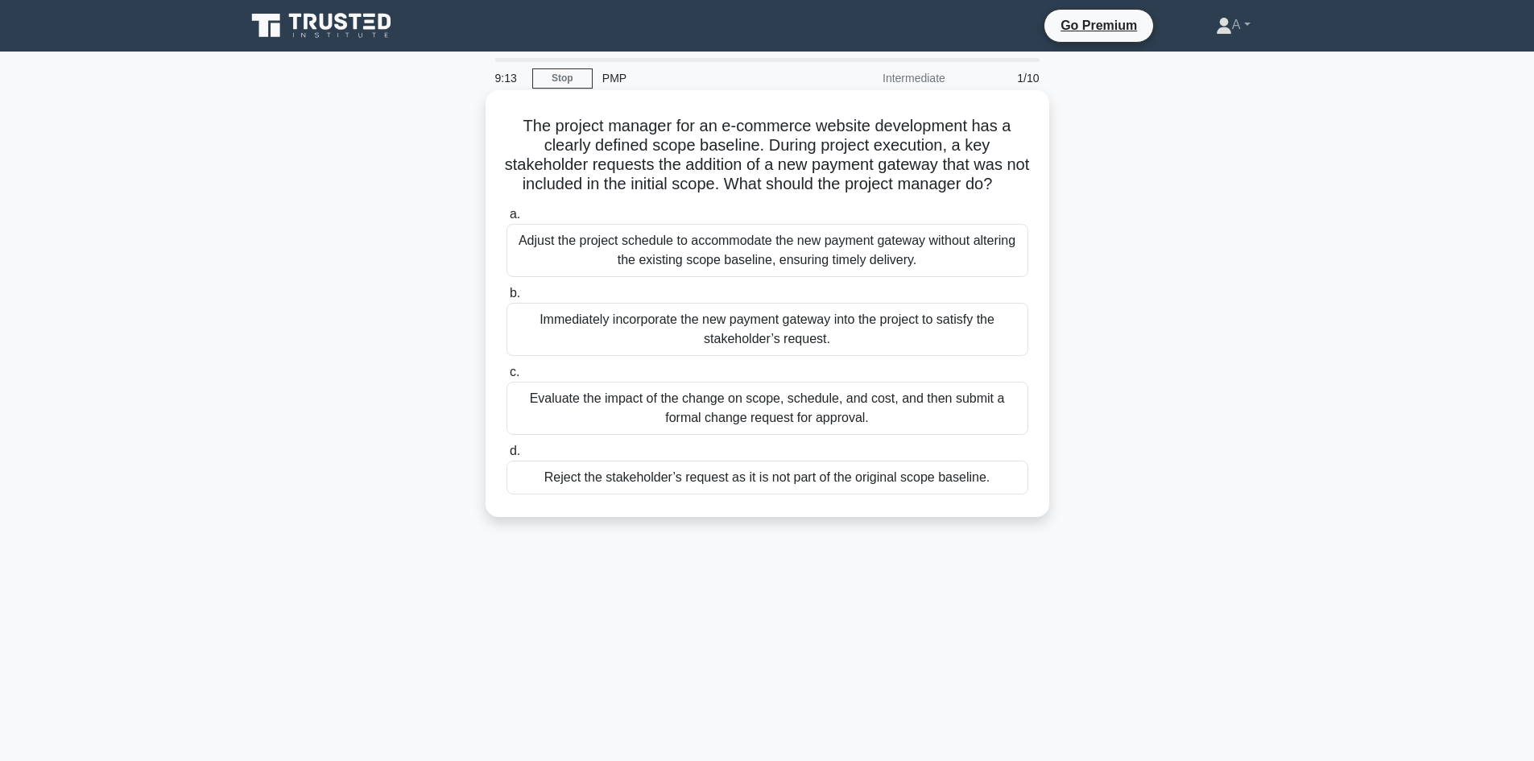
click at [730, 430] on div "Evaluate the impact of the change on scope, schedule, and cost, and then submit…" at bounding box center [767, 408] width 522 height 53
click at [506, 378] on input "c. Evaluate the impact of the change on scope, schedule, and cost, and then sub…" at bounding box center [506, 372] width 0 height 10
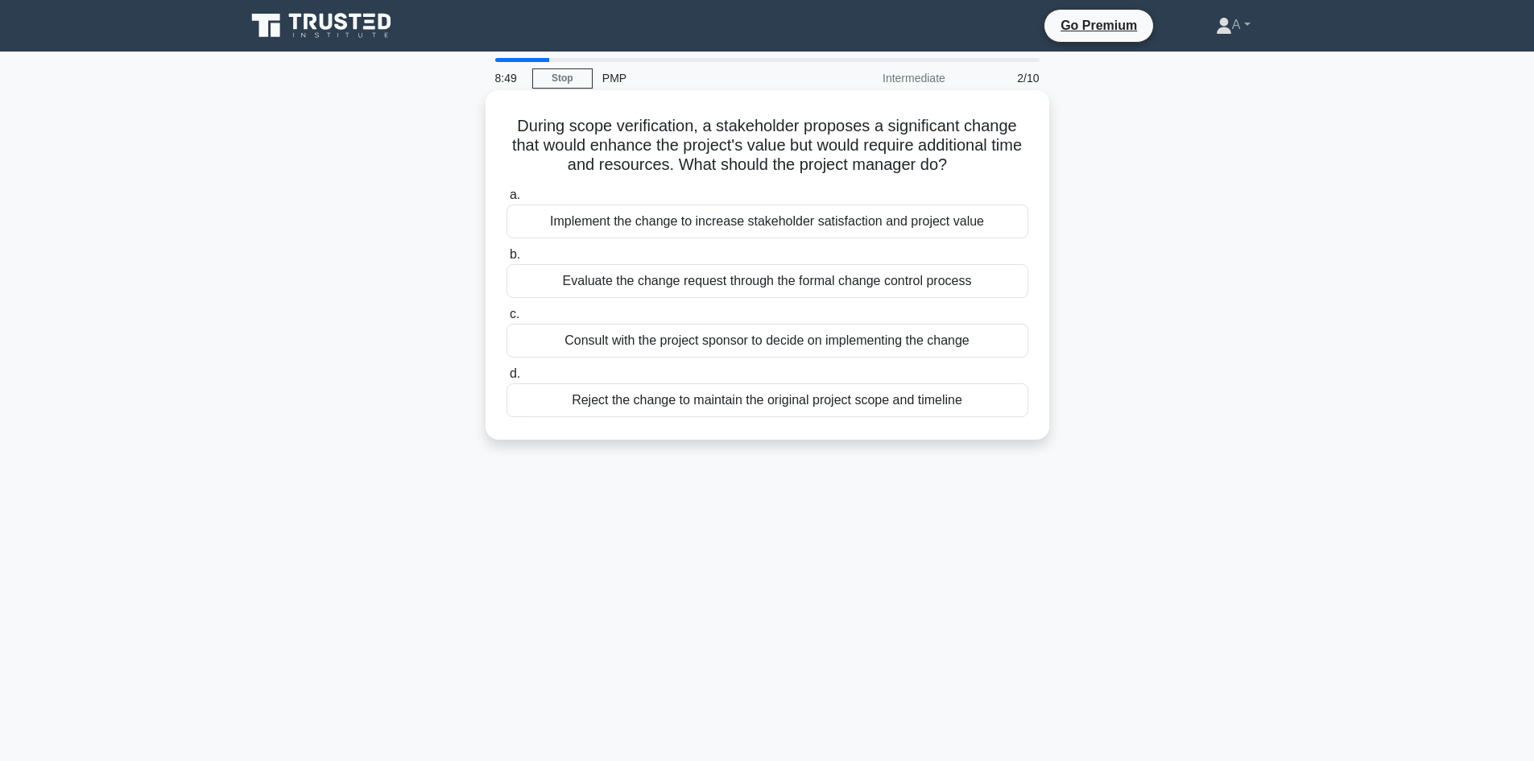
click at [662, 282] on div "Evaluate the change request through the formal change control process" at bounding box center [767, 281] width 522 height 34
click at [506, 260] on input "b. Evaluate the change request through the formal change control process" at bounding box center [506, 255] width 0 height 10
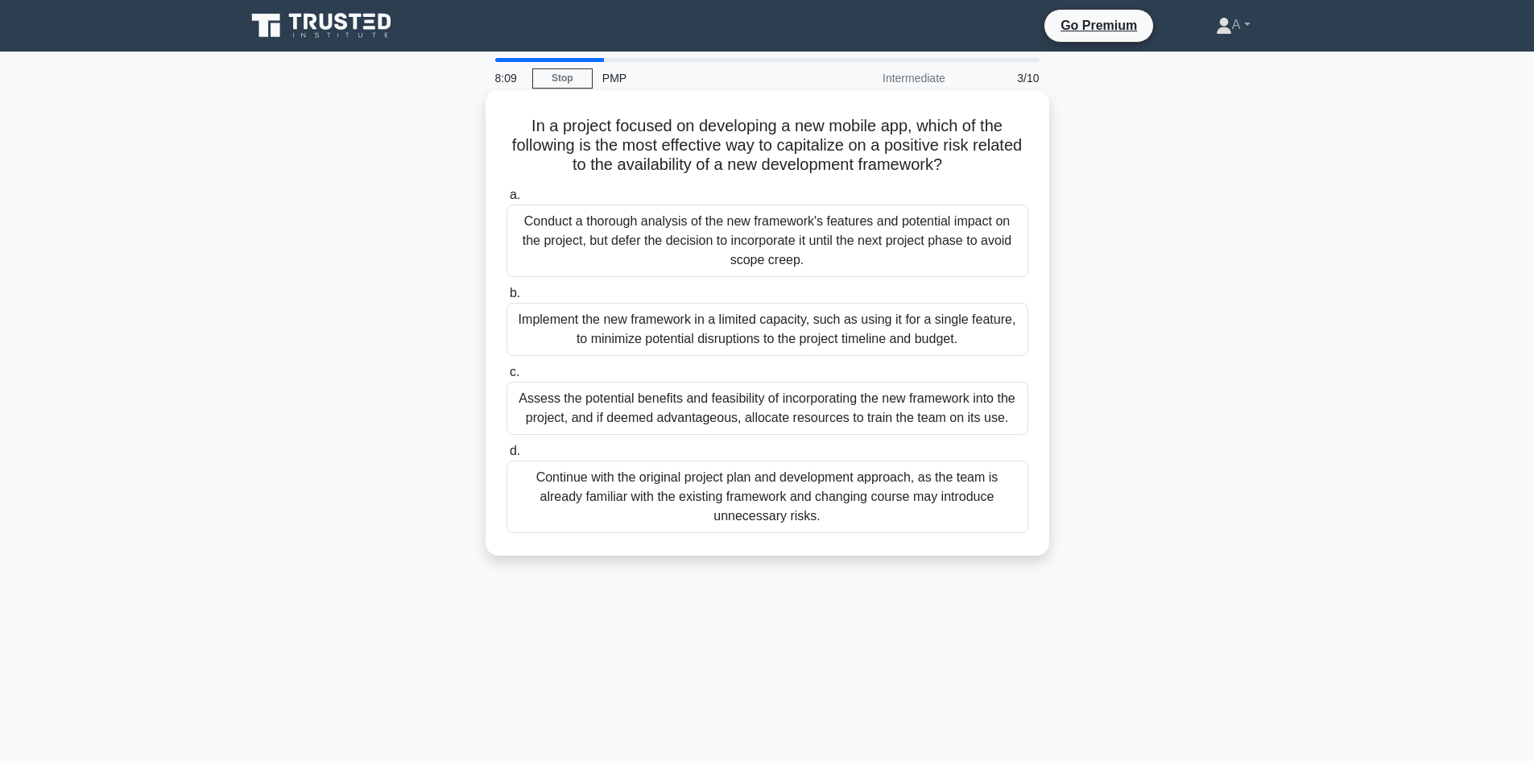
click at [667, 404] on div "Assess the potential benefits and feasibility of incorporating the new framewor…" at bounding box center [767, 408] width 522 height 53
click at [506, 378] on input "c. Assess the potential benefits and feasibility of incorporating the new frame…" at bounding box center [506, 372] width 0 height 10
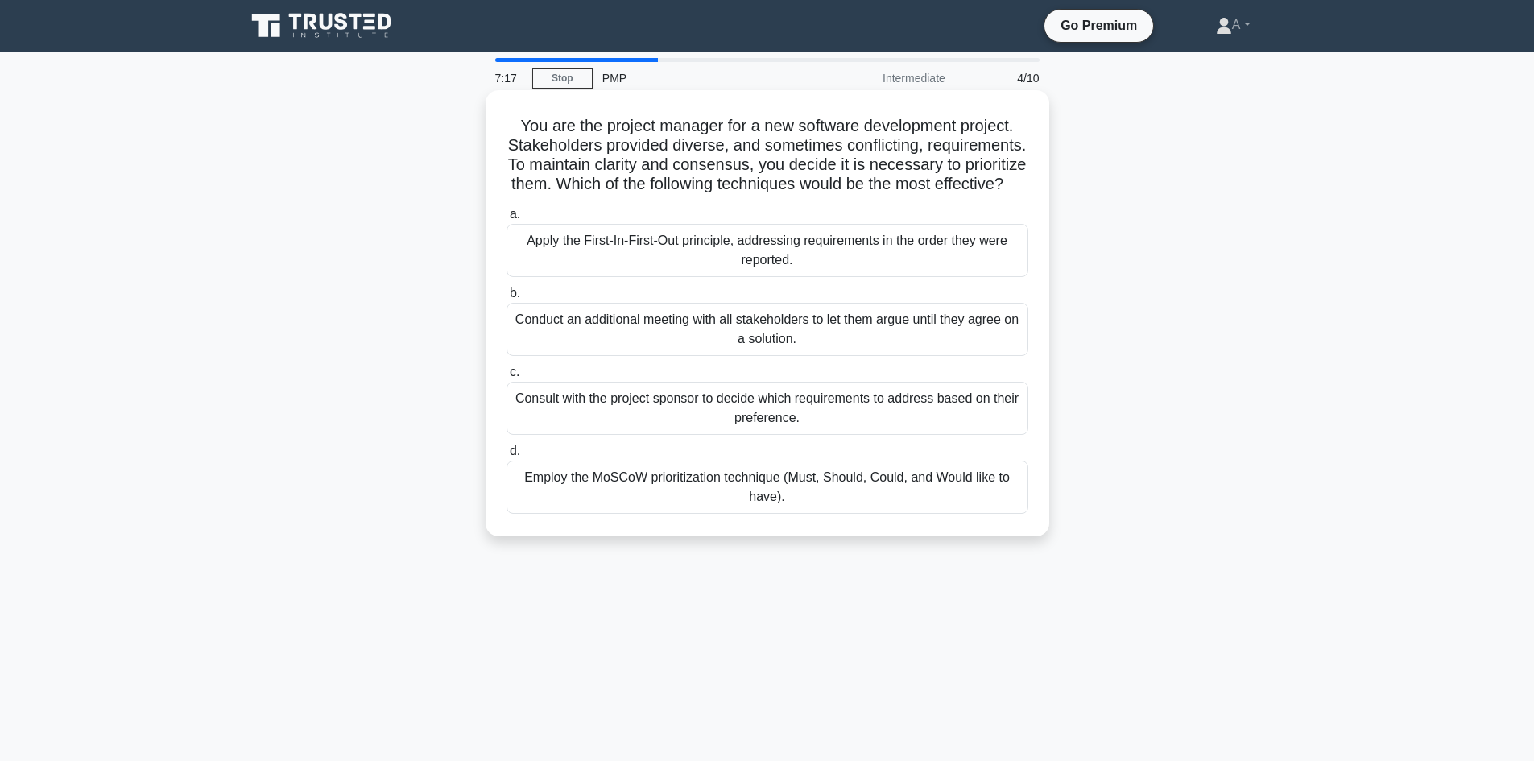
click at [801, 353] on div "Conduct an additional meeting with all stakeholders to let them argue until the…" at bounding box center [767, 329] width 522 height 53
click at [506, 299] on input "b. Conduct an additional meeting with all stakeholders to let them argue until …" at bounding box center [506, 293] width 0 height 10
